Goal: Task Accomplishment & Management: Complete application form

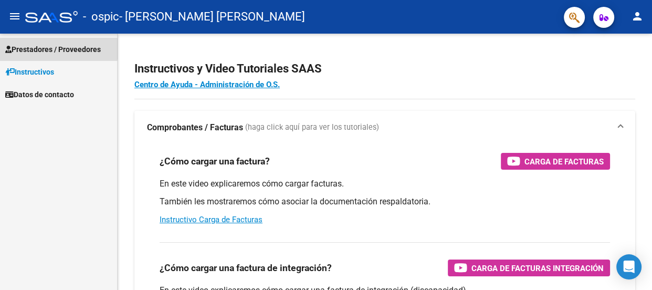
click at [30, 49] on span "Prestadores / Proveedores" at bounding box center [53, 50] width 96 height 12
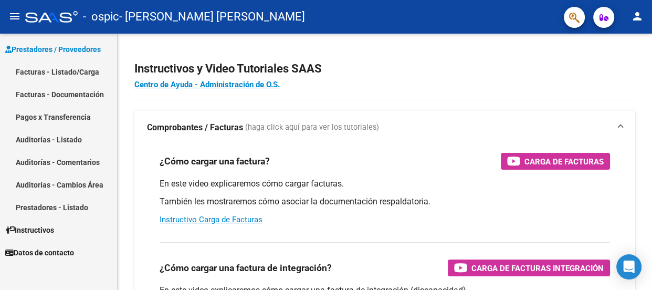
click at [48, 72] on link "Facturas - Listado/Carga" at bounding box center [58, 71] width 117 height 23
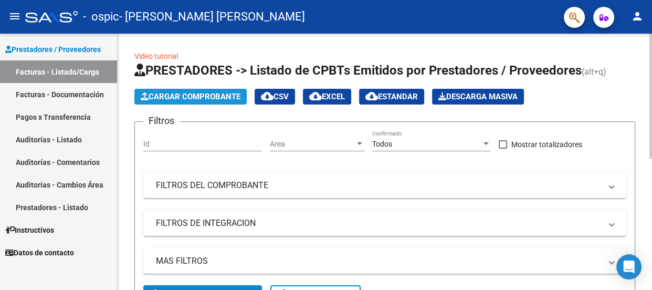
click at [200, 94] on span "Cargar Comprobante" at bounding box center [191, 96] width 100 height 9
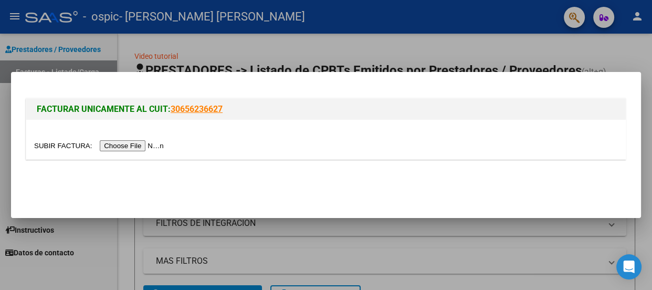
click at [152, 145] on input "file" at bounding box center [100, 145] width 133 height 11
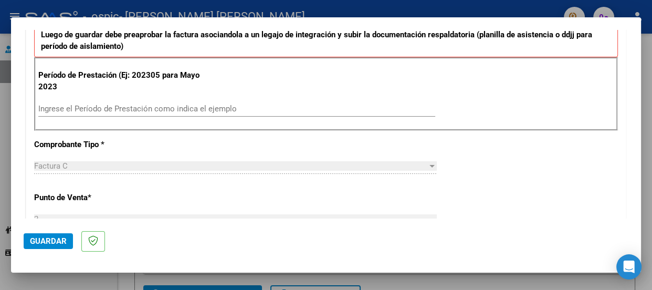
scroll to position [286, 0]
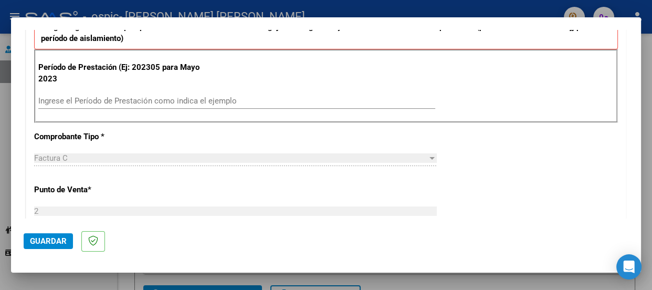
click at [278, 102] on input "Ingrese el Período de Prestación como indica el ejemplo" at bounding box center [236, 100] width 397 height 9
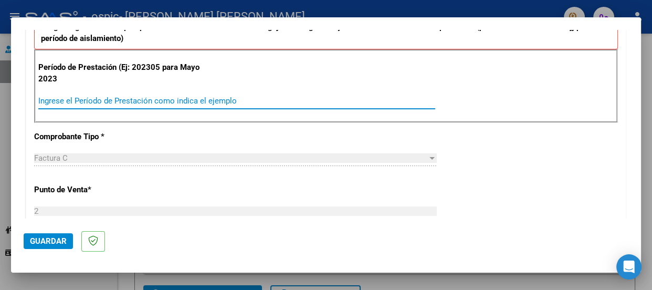
type input "0"
type input "202507"
drag, startPoint x: 346, startPoint y: 218, endPoint x: 352, endPoint y: 215, distance: 5.9
click at [347, 218] on div "2 Ingresar el Nro." at bounding box center [235, 211] width 402 height 16
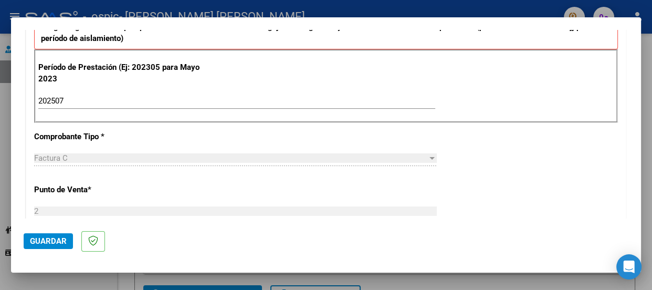
click at [429, 157] on div at bounding box center [431, 158] width 5 height 3
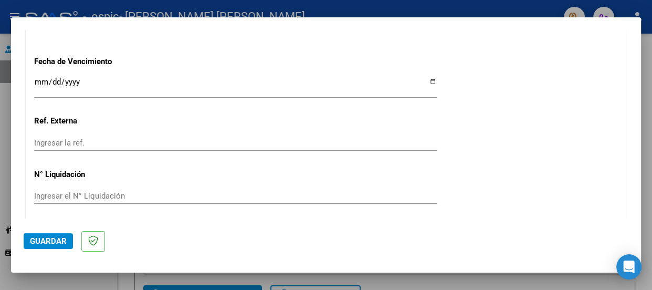
scroll to position [713, 0]
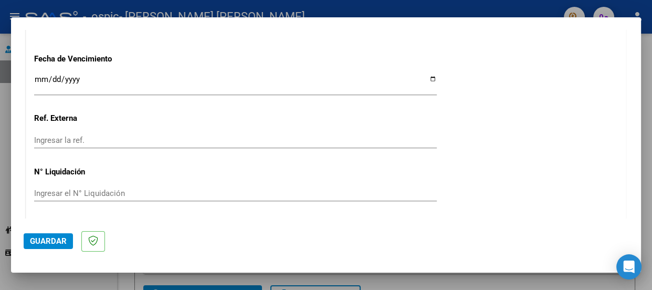
click at [152, 75] on input "Ingresar la fecha" at bounding box center [235, 83] width 402 height 17
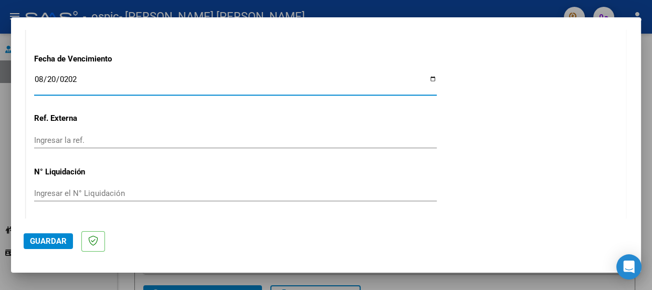
type input "[DATE]"
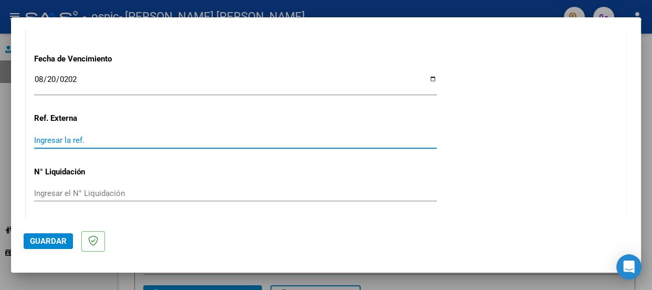
click at [121, 136] on input "Ingresar la ref." at bounding box center [235, 139] width 402 height 9
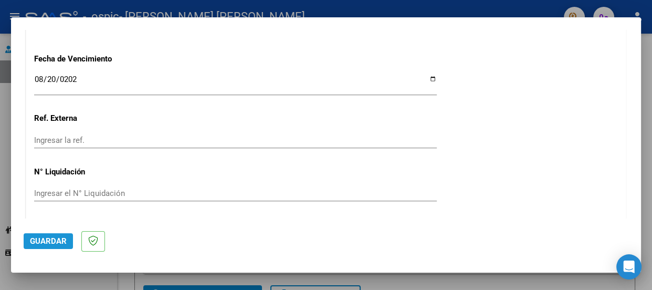
click at [43, 240] on span "Guardar" at bounding box center [48, 240] width 37 height 9
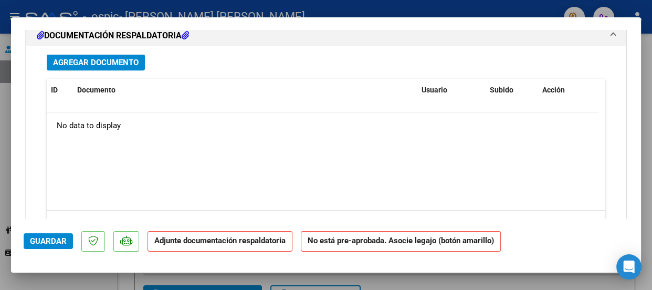
scroll to position [988, 0]
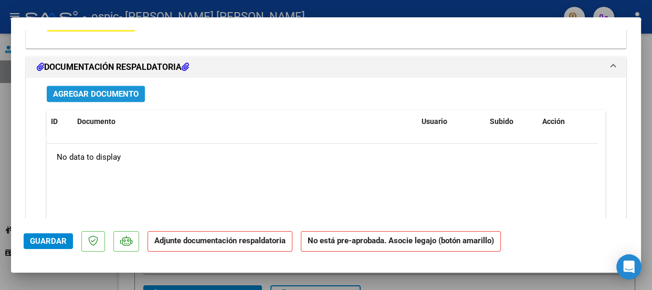
click at [126, 93] on span "Agregar Documento" at bounding box center [96, 93] width 86 height 9
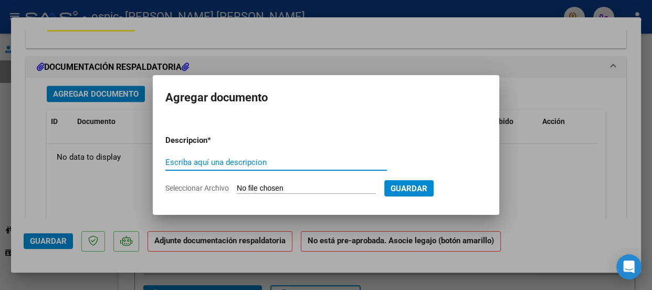
click at [235, 163] on input "Escriba aquí una descripcion" at bounding box center [275, 161] width 221 height 9
type input "asistencia"
click at [299, 185] on input "Seleccionar Archivo" at bounding box center [306, 189] width 139 height 10
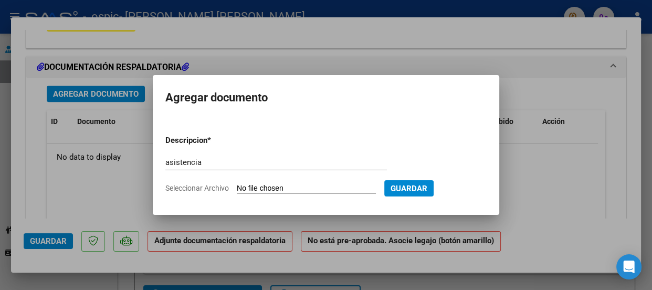
type input "C:\fakepath\23407032594_011_00002_00000275.pdf"
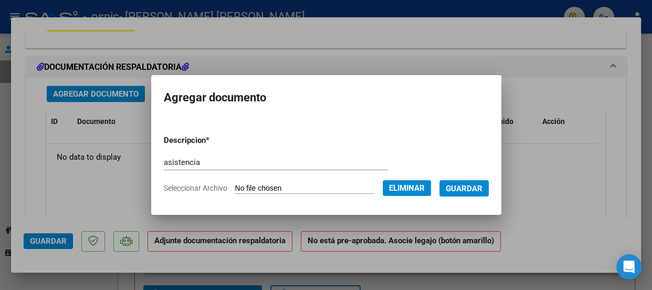
click at [469, 186] on span "Guardar" at bounding box center [464, 188] width 37 height 9
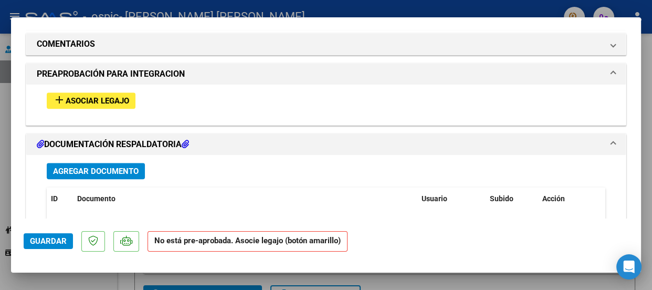
scroll to position [900, 0]
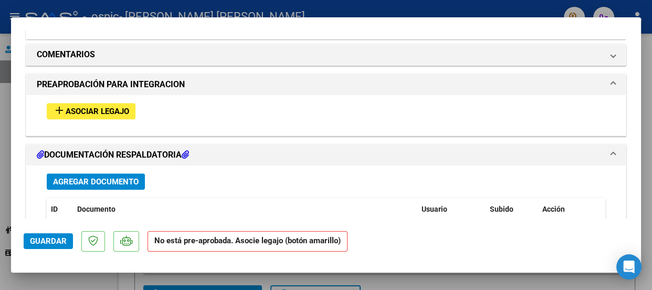
click at [113, 107] on span "Asociar Legajo" at bounding box center [97, 111] width 63 height 9
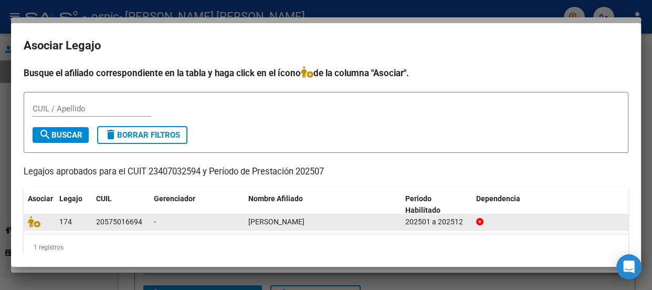
click at [148, 221] on datatable-body-cell "20575016694" at bounding box center [121, 222] width 58 height 16
click at [273, 219] on span "[PERSON_NAME]" at bounding box center [276, 221] width 56 height 8
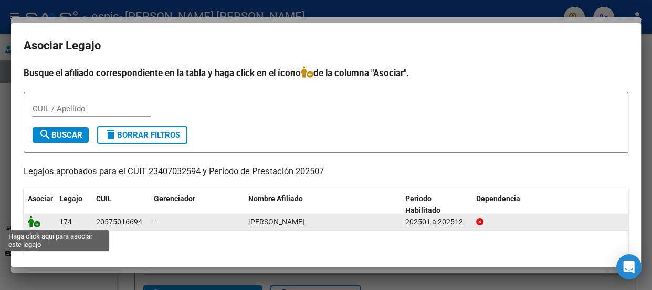
click at [33, 224] on icon at bounding box center [34, 222] width 13 height 12
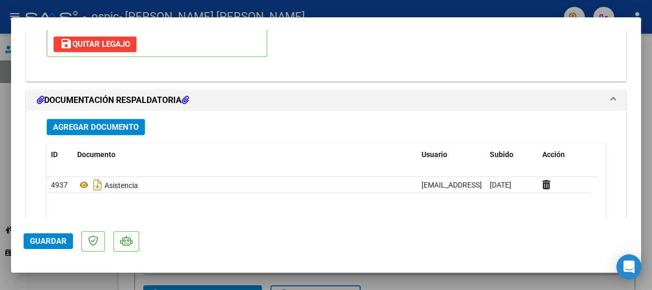
scroll to position [1233, 0]
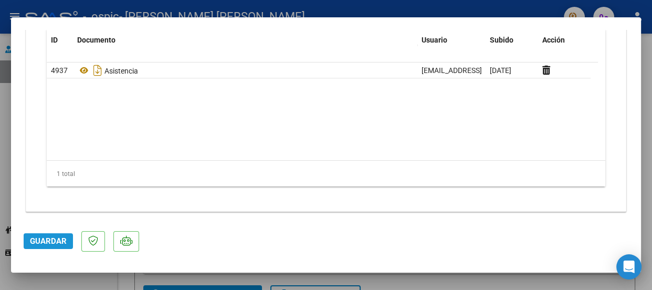
click at [62, 235] on button "Guardar" at bounding box center [48, 241] width 49 height 16
click at [651, 61] on div at bounding box center [326, 145] width 652 height 290
